Goal: Obtain resource: Download file/media

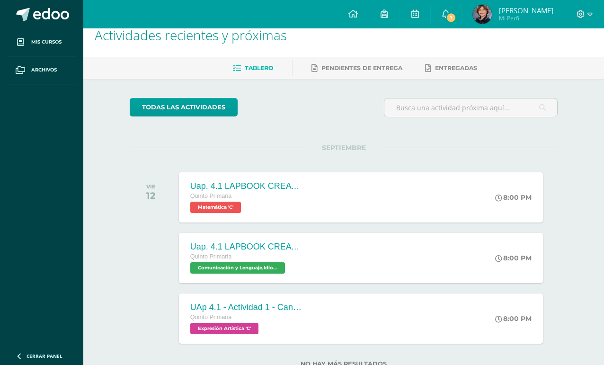
scroll to position [15, 0]
click at [508, 185] on div "8:00 PM" at bounding box center [518, 197] width 50 height 50
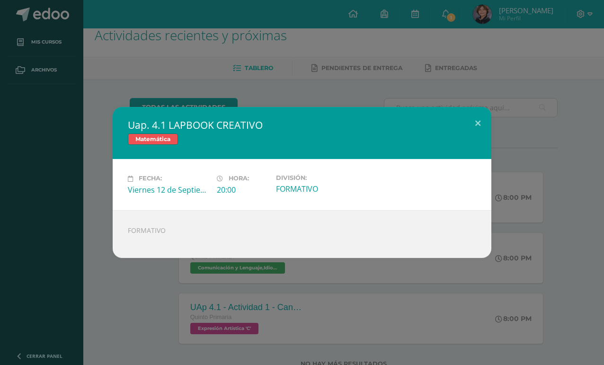
click at [482, 127] on button at bounding box center [478, 123] width 27 height 32
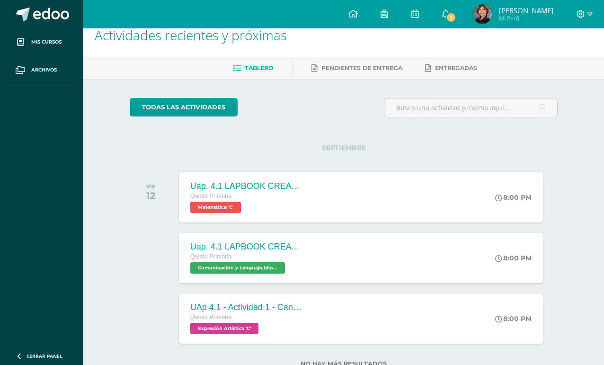
click at [457, 13] on span "1" at bounding box center [451, 17] width 10 height 10
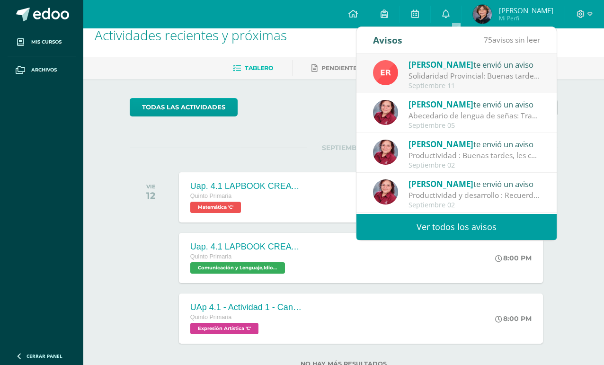
click at [486, 74] on div "Solidaridad Provincial: Buenas tardes, estimadas familias Maristas: Reciban un …" at bounding box center [475, 76] width 132 height 11
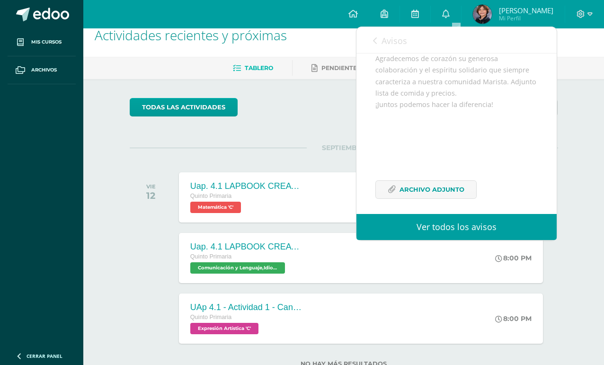
scroll to position [259, 0]
click at [456, 188] on span "Archivo Adjunto" at bounding box center [432, 191] width 65 height 18
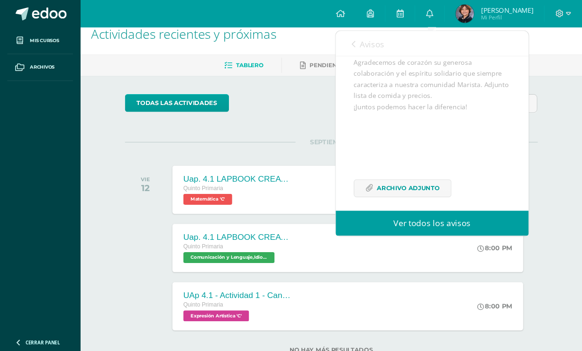
scroll to position [45, 0]
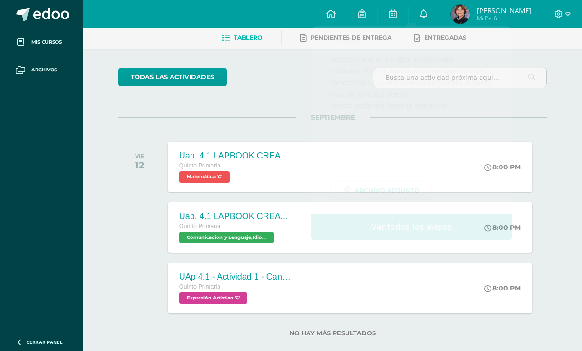
click at [396, 11] on icon at bounding box center [393, 13] width 8 height 9
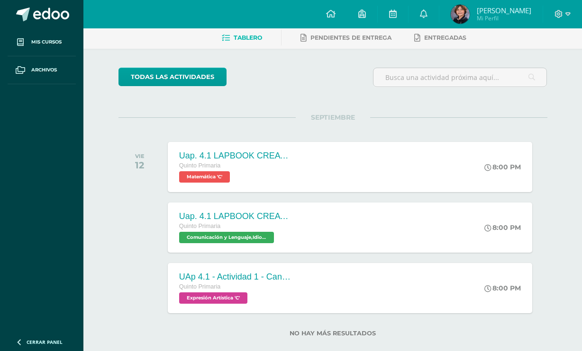
click at [439, 15] on link "0" at bounding box center [423, 14] width 30 height 28
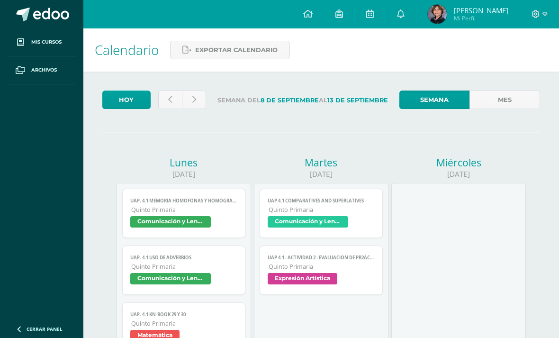
click at [404, 16] on icon at bounding box center [401, 13] width 8 height 9
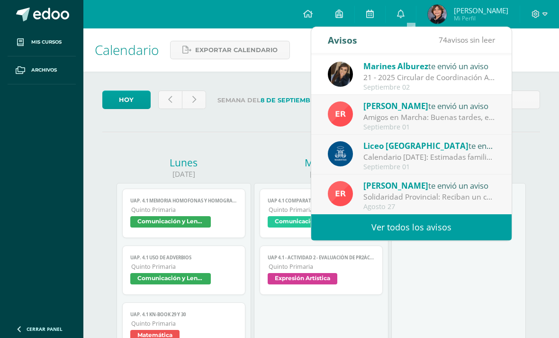
scroll to position [158, 0]
click at [417, 73] on div "21 - 2025 Circular de Coordinación Académica : Buenos días estimadas familias d…" at bounding box center [429, 77] width 132 height 11
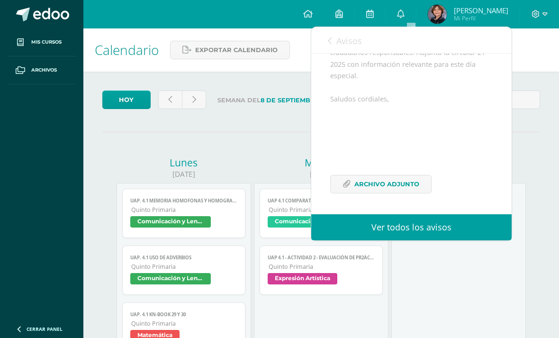
scroll to position [145, 0]
click at [415, 186] on span "Archivo Adjunto" at bounding box center [386, 184] width 65 height 18
